Goal: Task Accomplishment & Management: Manage account settings

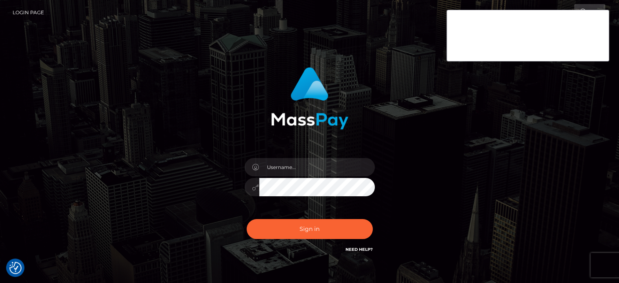
checkbox input "true"
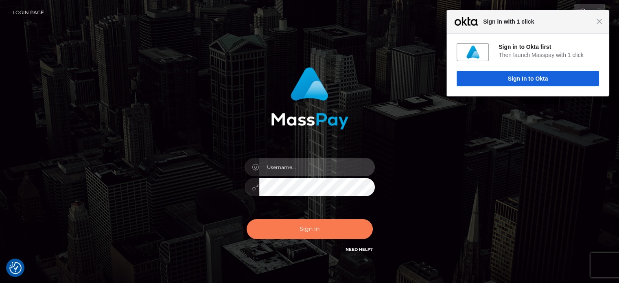
type input "[PERSON_NAME].ACE"
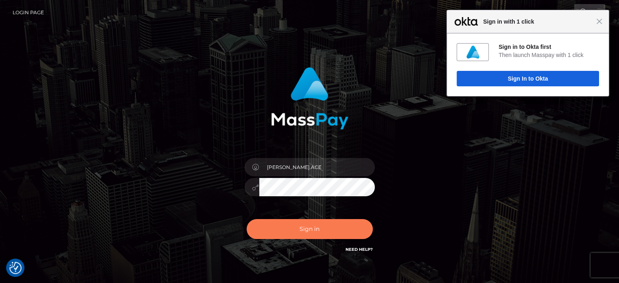
click at [280, 223] on button "Sign in" at bounding box center [310, 229] width 126 height 20
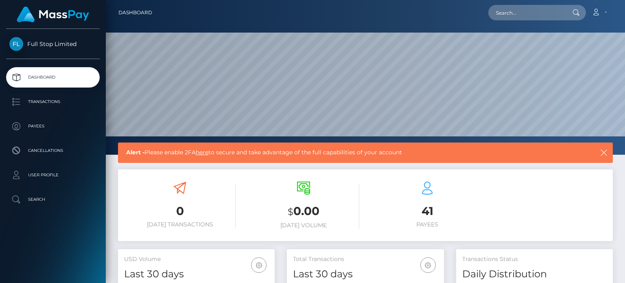
scroll to position [144, 156]
click at [262, 190] on div "$ 0.00 Today Volume" at bounding box center [304, 205] width 112 height 47
click at [38, 42] on span "Full Stop Limited" at bounding box center [53, 43] width 94 height 7
click at [47, 175] on p "User Profile" at bounding box center [52, 175] width 87 height 12
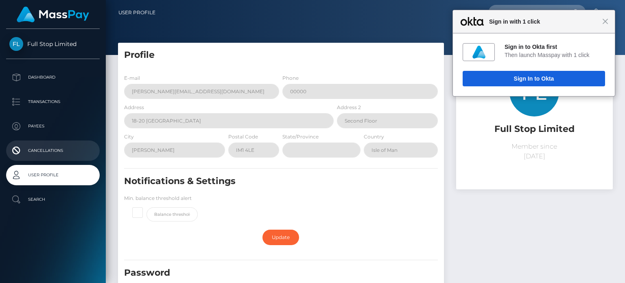
click at [44, 147] on p "Cancellations" at bounding box center [52, 150] width 87 height 12
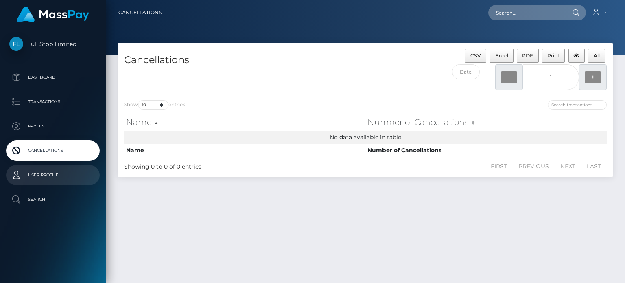
click at [49, 173] on p "User Profile" at bounding box center [52, 175] width 87 height 12
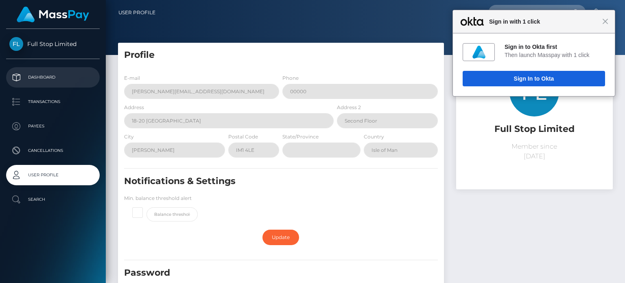
click at [70, 72] on p "Dashboard" at bounding box center [52, 77] width 87 height 12
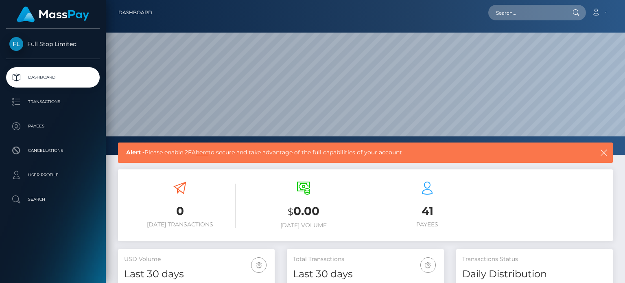
scroll to position [144, 156]
click at [160, 182] on div "0 Today Transactions" at bounding box center [180, 205] width 112 height 46
click at [275, 174] on div "0 Today Transactions $ 0.00 Today Volume 41 Payees" at bounding box center [365, 205] width 495 height 72
click at [204, 150] on link "here" at bounding box center [202, 152] width 13 height 7
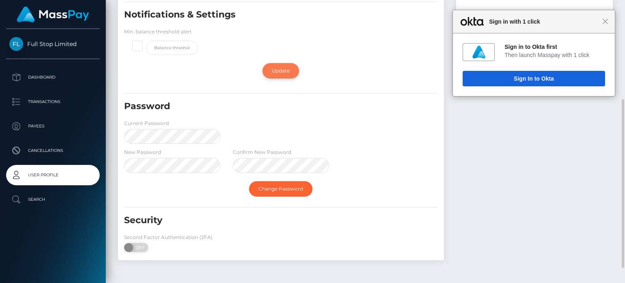
scroll to position [192, 0]
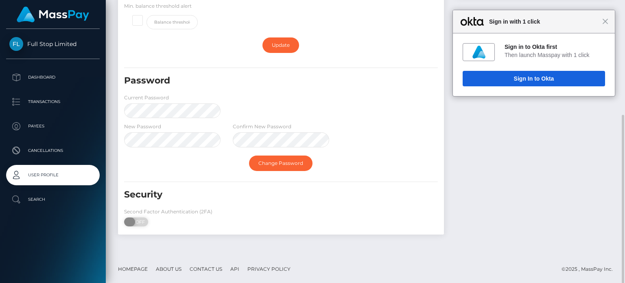
click at [142, 219] on span "OFF" at bounding box center [139, 221] width 20 height 9
checkbox input "true"
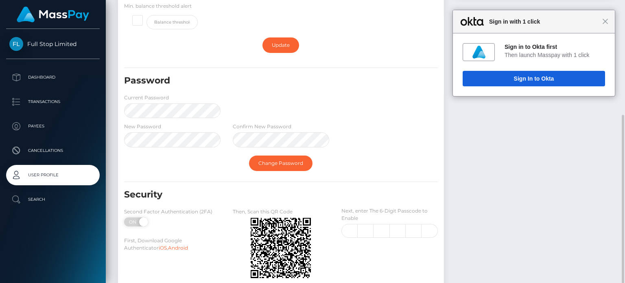
click at [278, 1] on div "Notifications & Settings Min. balance threshold alert" at bounding box center [281, 8] width 326 height 50
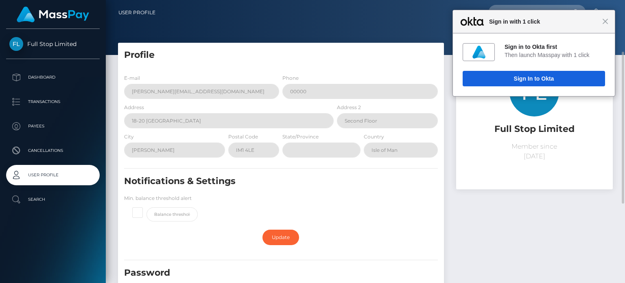
scroll to position [244, 0]
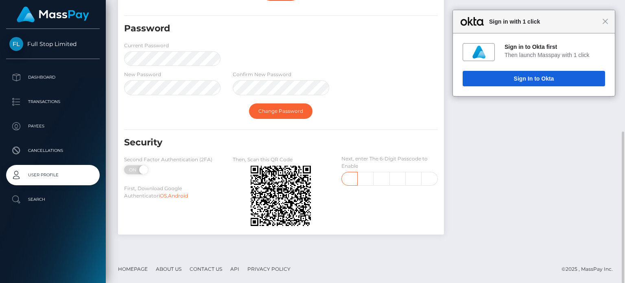
click at [348, 178] on input "text" at bounding box center [349, 179] width 16 height 14
type input "0"
type input "2"
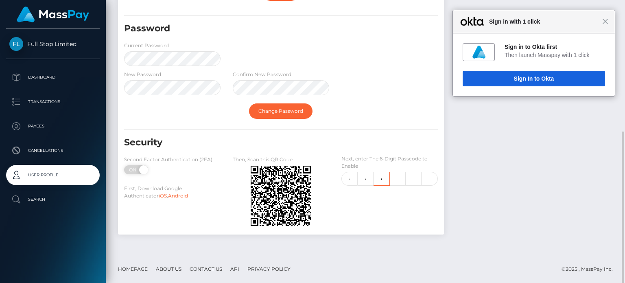
type input "8"
type input "6"
type input "1"
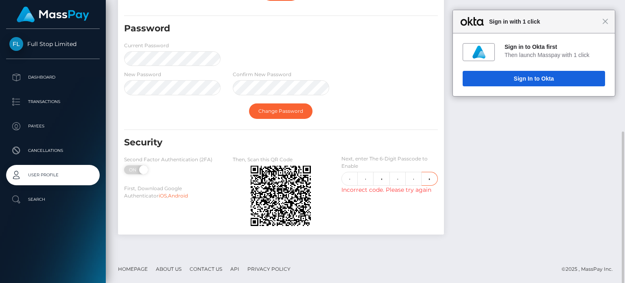
type input "7"
click at [350, 176] on input "0" at bounding box center [349, 179] width 16 height 14
click at [425, 179] on input "7" at bounding box center [430, 179] width 16 height 14
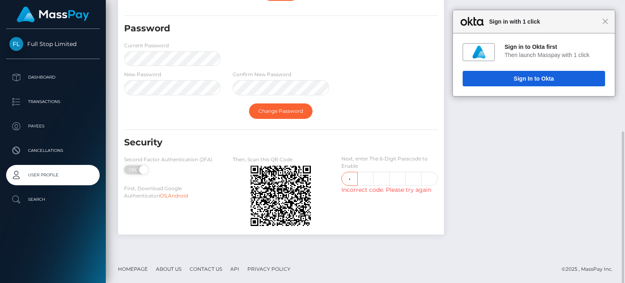
type input "9"
type input "5"
type input "1"
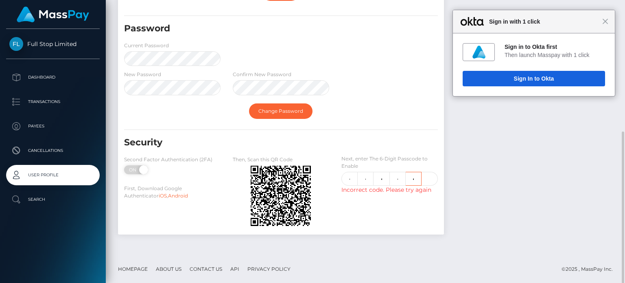
type input "9"
type input "6"
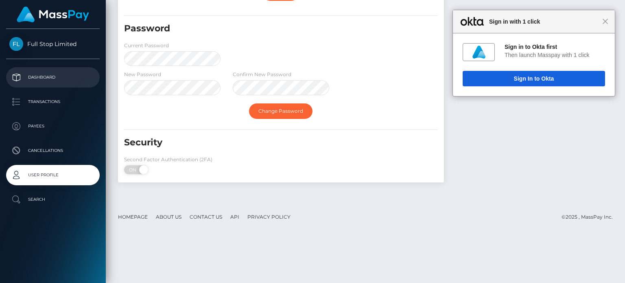
click at [50, 81] on p "Dashboard" at bounding box center [52, 77] width 87 height 12
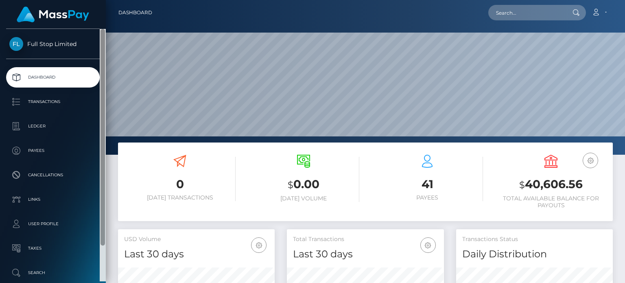
scroll to position [144, 156]
